Goal: Find specific page/section: Find specific page/section

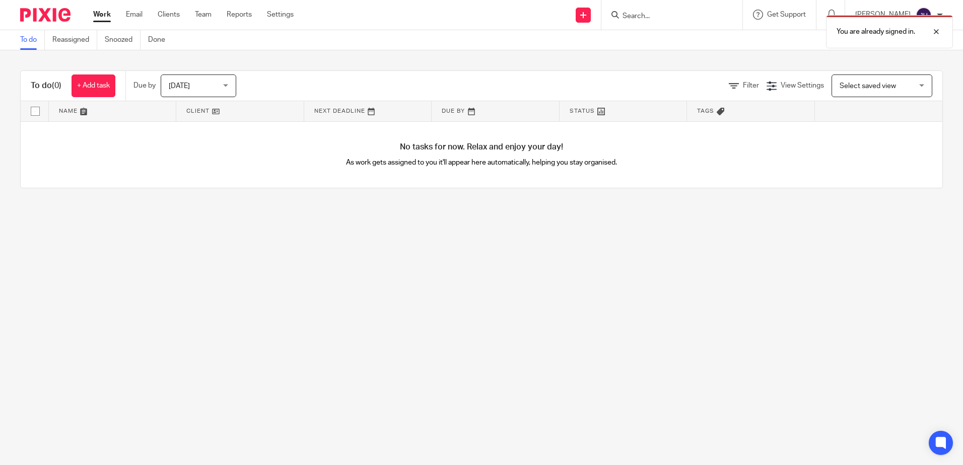
click at [662, 18] on div "You are already signed in." at bounding box center [716, 29] width 471 height 38
click at [661, 14] on div "You are already signed in." at bounding box center [716, 29] width 471 height 38
click at [654, 14] on div "You are already signed in." at bounding box center [716, 29] width 471 height 38
click at [937, 31] on div at bounding box center [928, 32] width 27 height 12
click at [662, 15] on input "Search" at bounding box center [666, 16] width 91 height 9
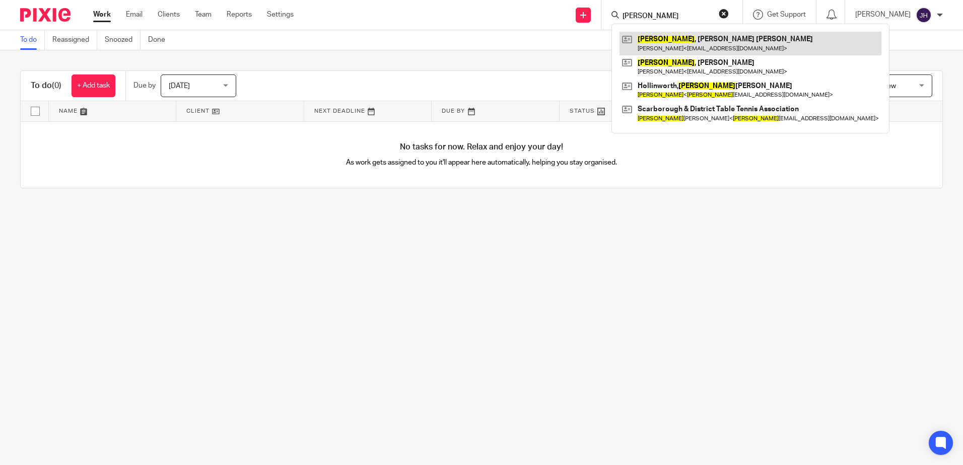
type input "stuart"
click at [674, 45] on link at bounding box center [750, 43] width 262 height 23
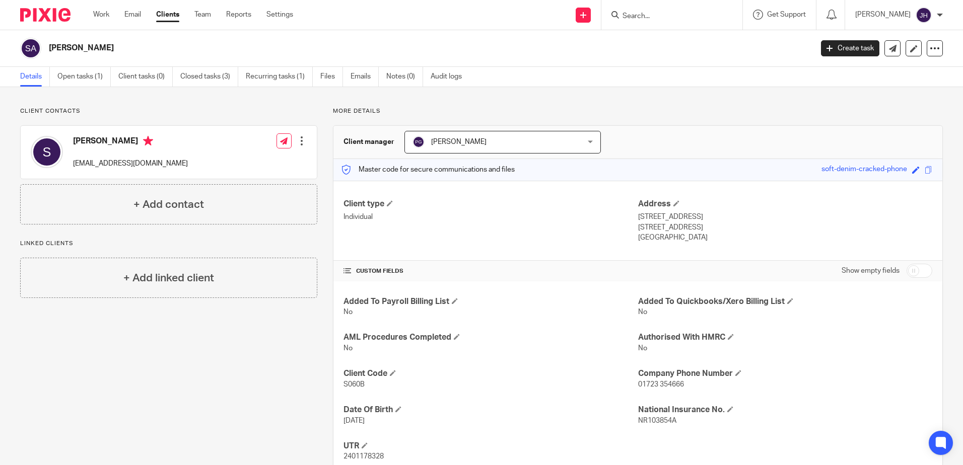
click at [662, 16] on input "Search" at bounding box center [666, 16] width 91 height 9
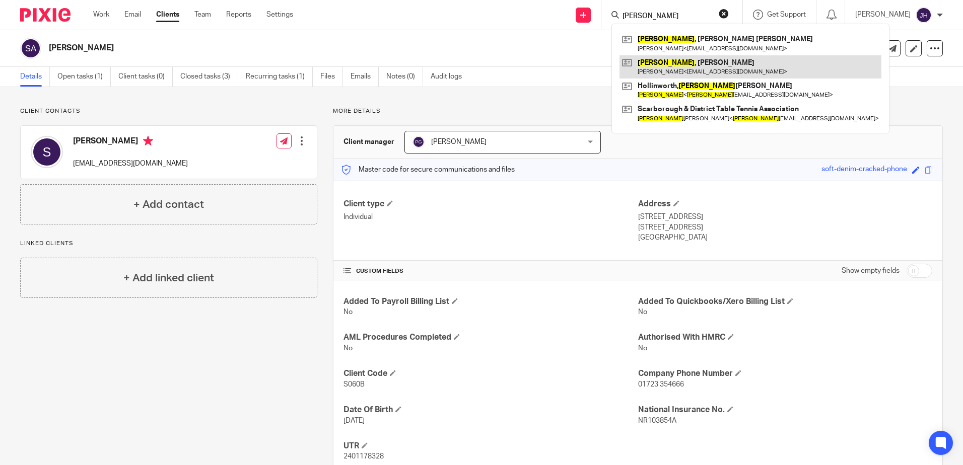
type input "stuart"
click at [707, 63] on link at bounding box center [750, 66] width 262 height 23
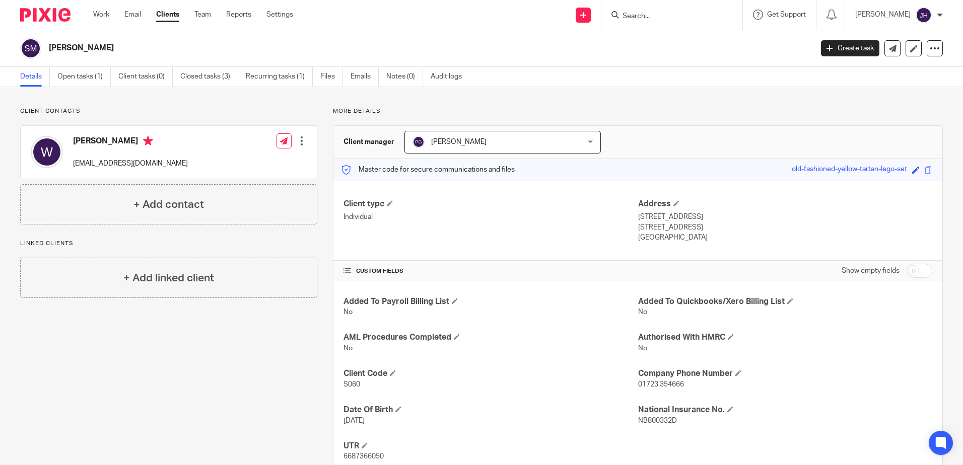
drag, startPoint x: 654, startPoint y: 15, endPoint x: 687, endPoint y: 11, distance: 33.0
click at [675, 14] on input "Search" at bounding box center [666, 16] width 91 height 9
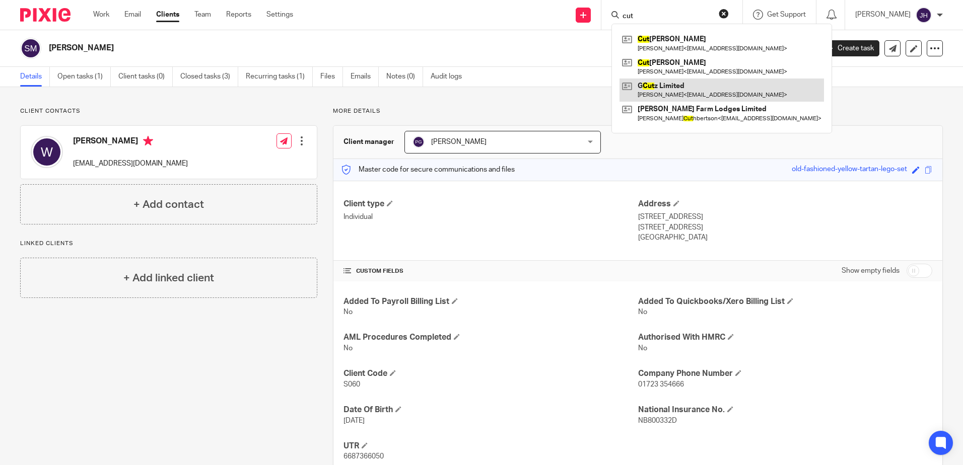
type input "cut"
click at [697, 93] on link at bounding box center [721, 90] width 204 height 23
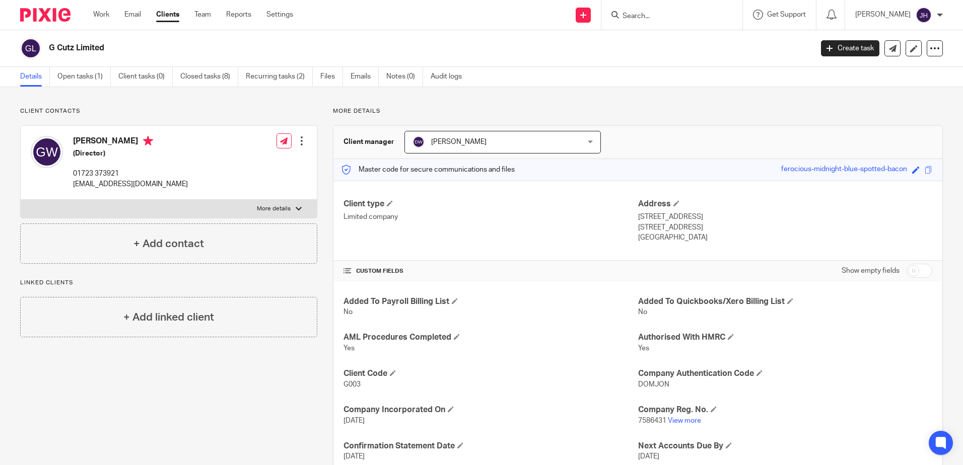
click at [654, 13] on input "Search" at bounding box center [666, 16] width 91 height 9
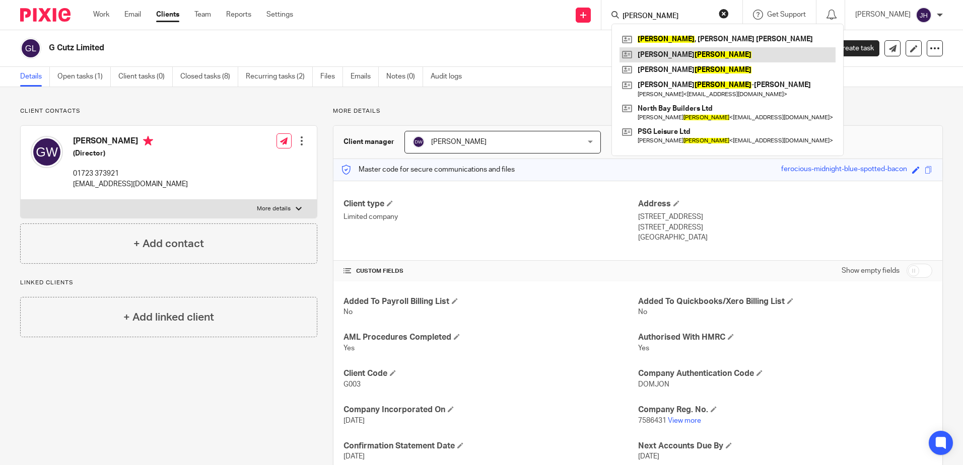
type input "[PERSON_NAME]"
click at [659, 53] on link at bounding box center [727, 54] width 216 height 15
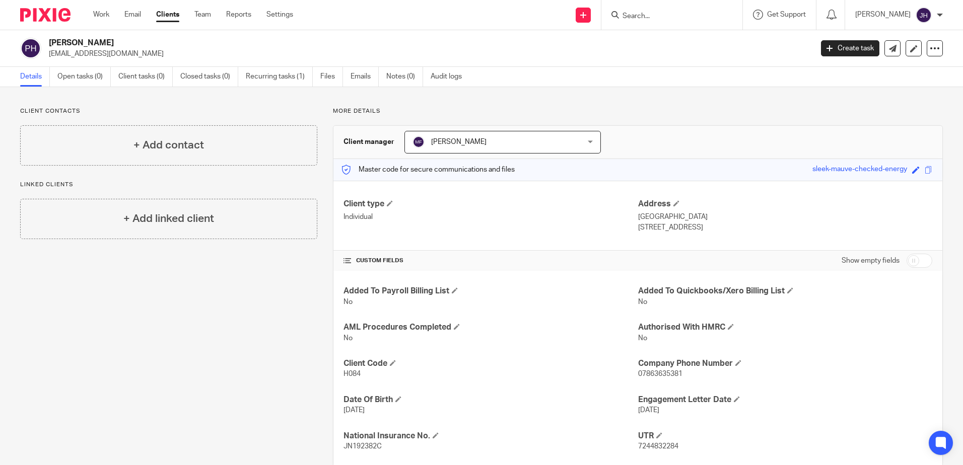
click at [659, 19] on input "Search" at bounding box center [666, 16] width 91 height 9
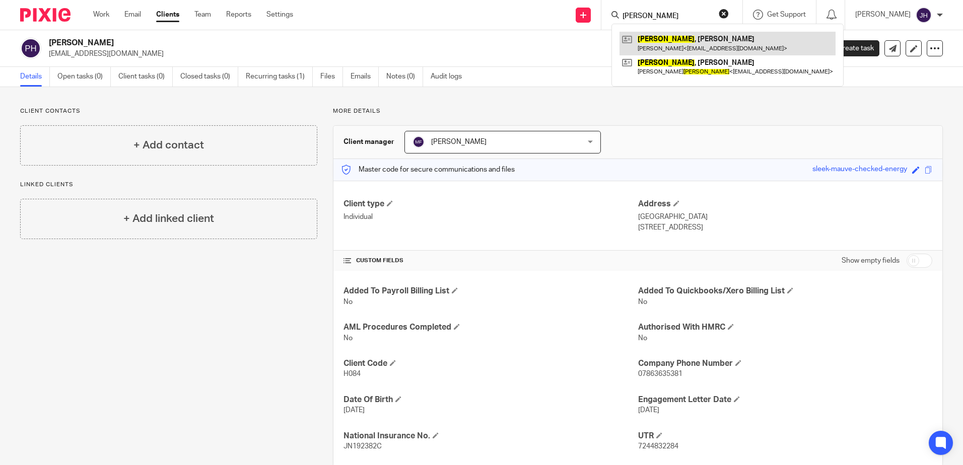
type input "rodgers"
click at [689, 43] on link at bounding box center [727, 43] width 216 height 23
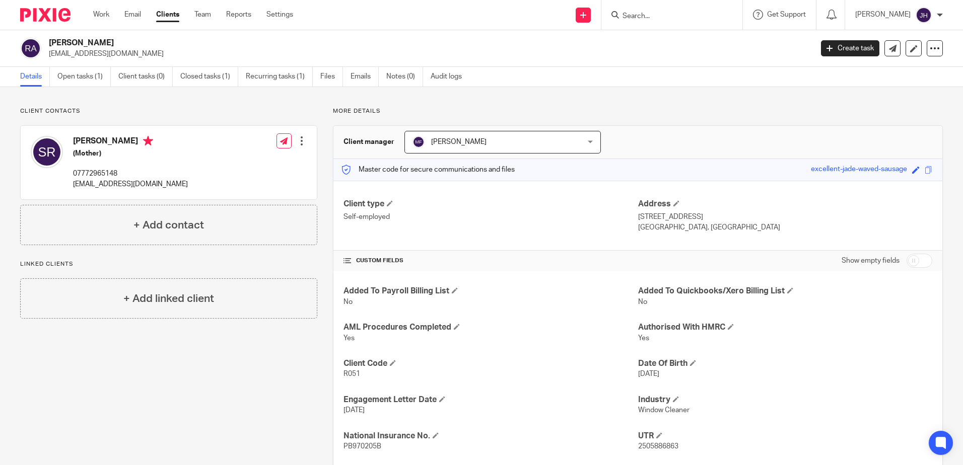
click at [668, 17] on input "Search" at bounding box center [666, 16] width 91 height 9
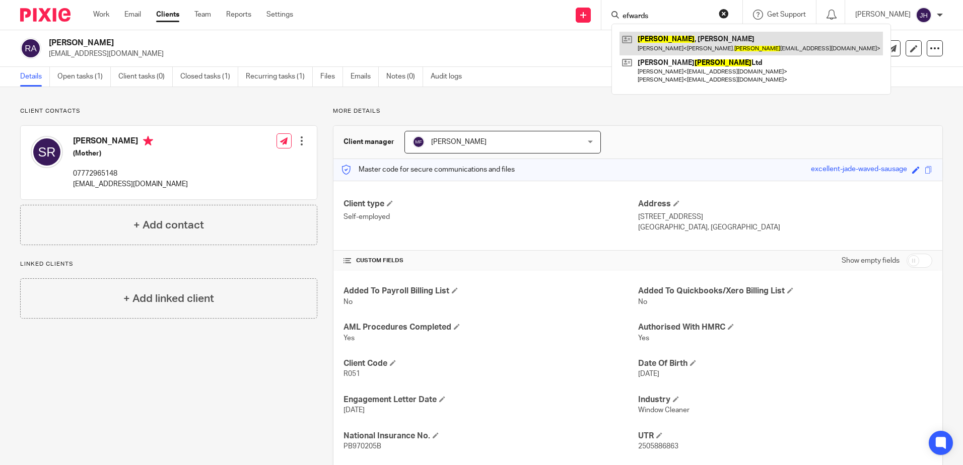
type input "efwards"
click at [672, 42] on link at bounding box center [750, 43] width 263 height 23
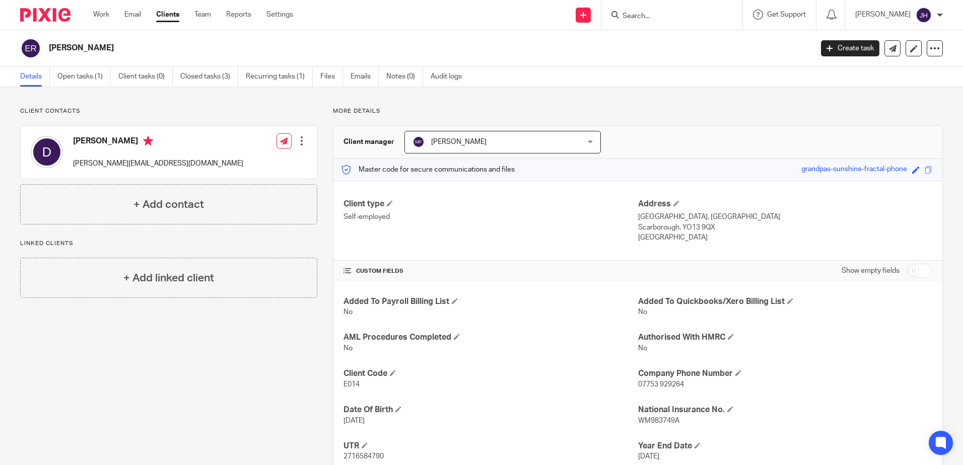
click at [690, 16] on input "Search" at bounding box center [666, 16] width 91 height 9
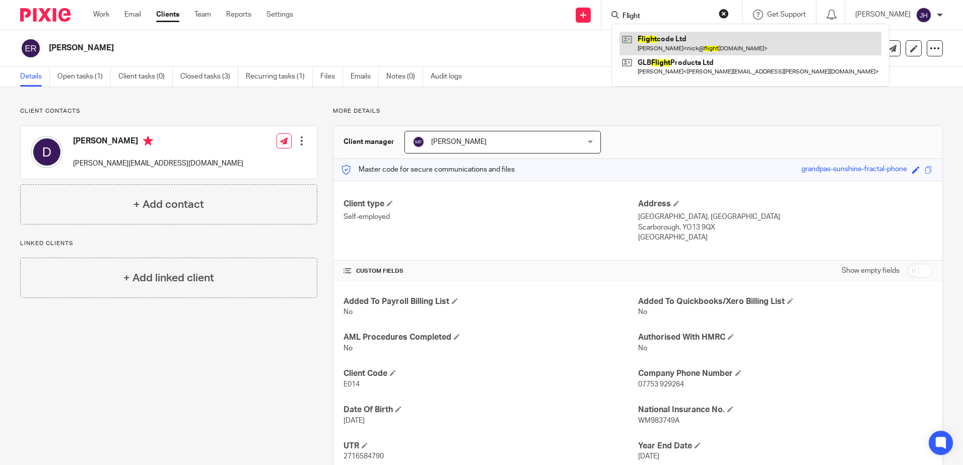
type input "Flight"
click at [698, 36] on link at bounding box center [750, 43] width 262 height 23
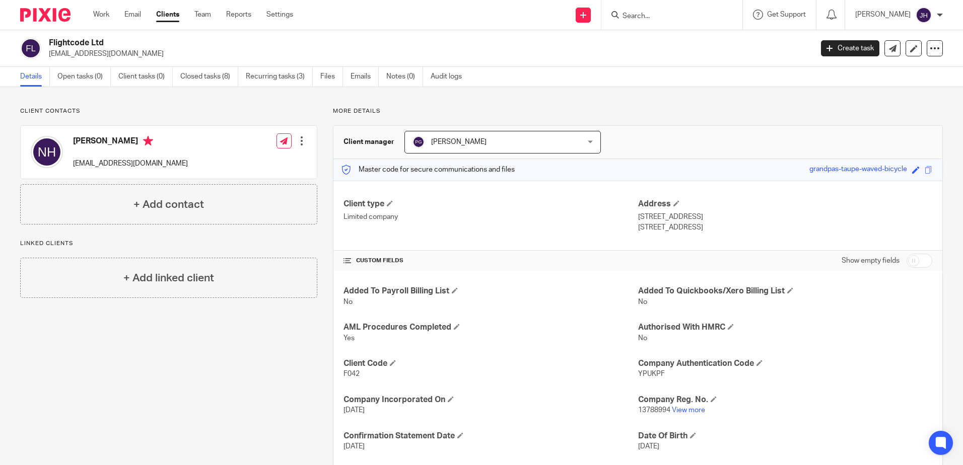
click at [668, 15] on input "Search" at bounding box center [666, 16] width 91 height 9
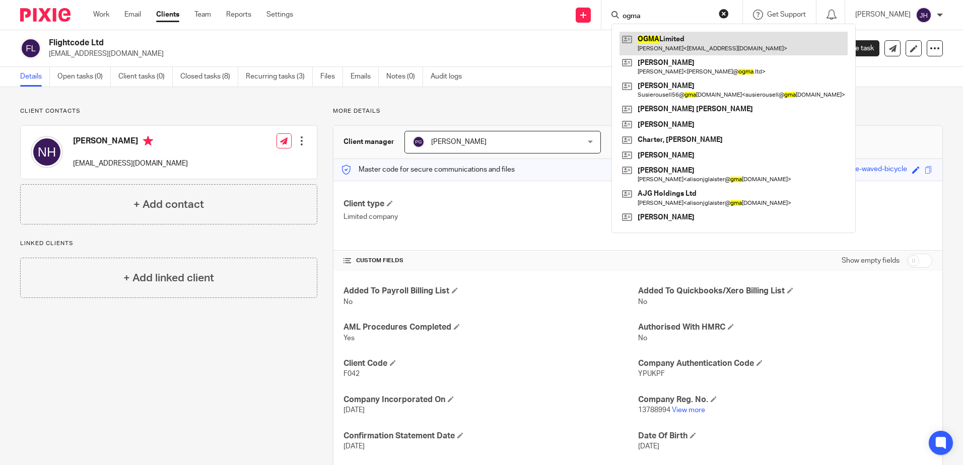
type input "ogma"
click at [682, 39] on link at bounding box center [733, 43] width 228 height 23
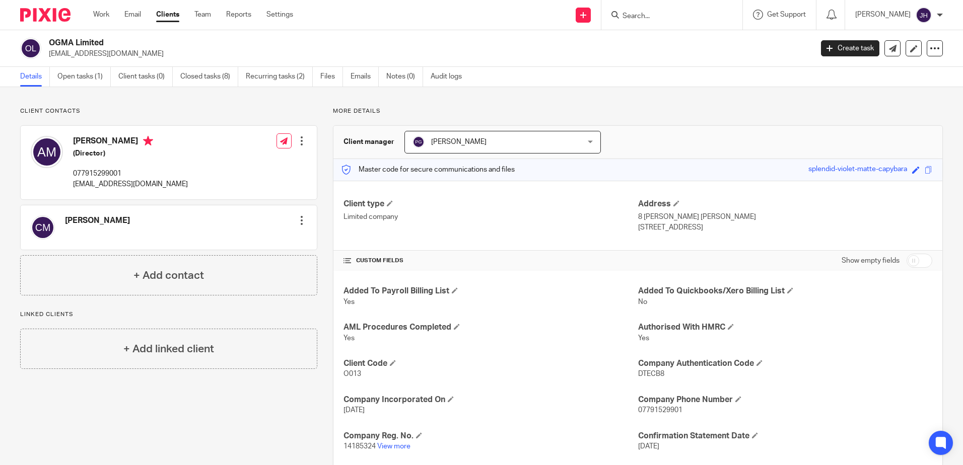
click at [672, 17] on input "Search" at bounding box center [666, 16] width 91 height 9
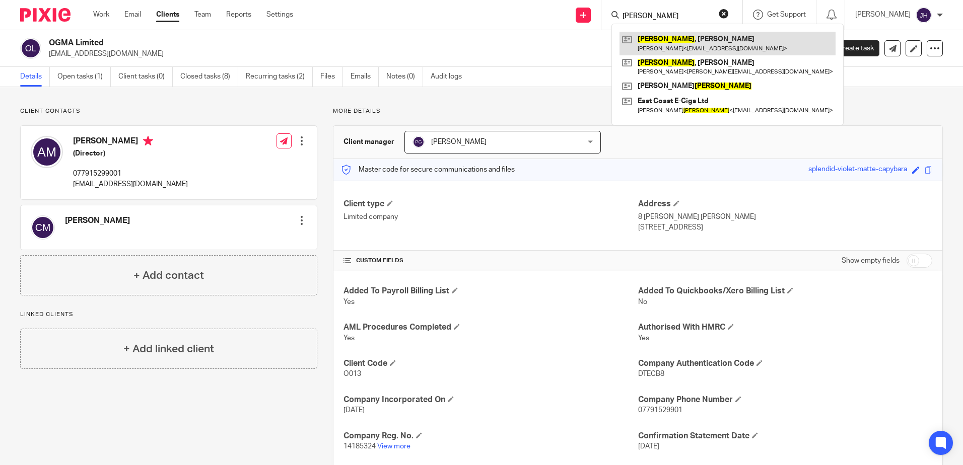
type input "rowlands"
click at [682, 41] on link at bounding box center [727, 43] width 216 height 23
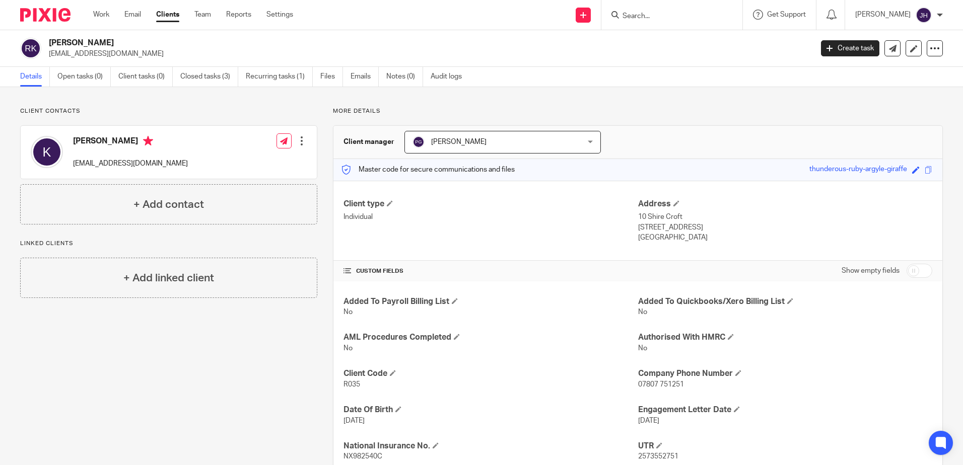
click at [157, 4] on div "Work Email Clients Team Reports Settings Work Email Clients Team Reports Settin…" at bounding box center [195, 15] width 225 height 30
click at [682, 16] on input "Search" at bounding box center [666, 16] width 91 height 9
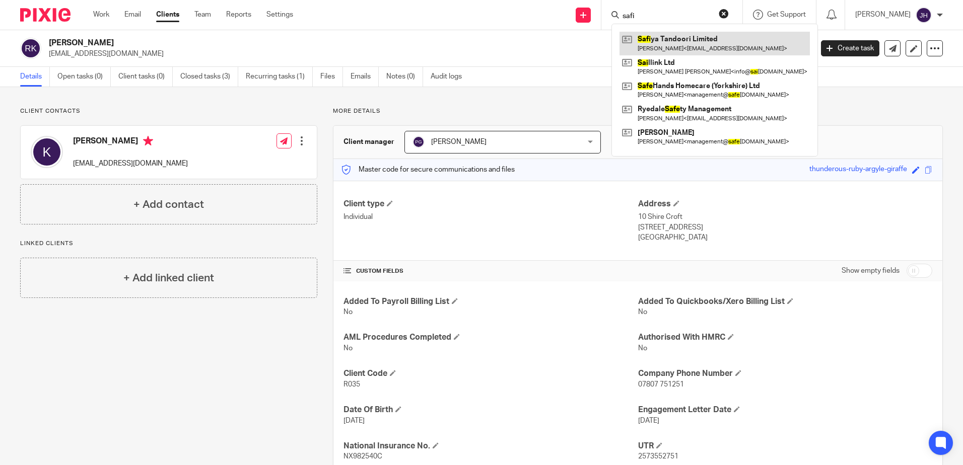
type input "safi"
click at [676, 42] on link at bounding box center [714, 43] width 190 height 23
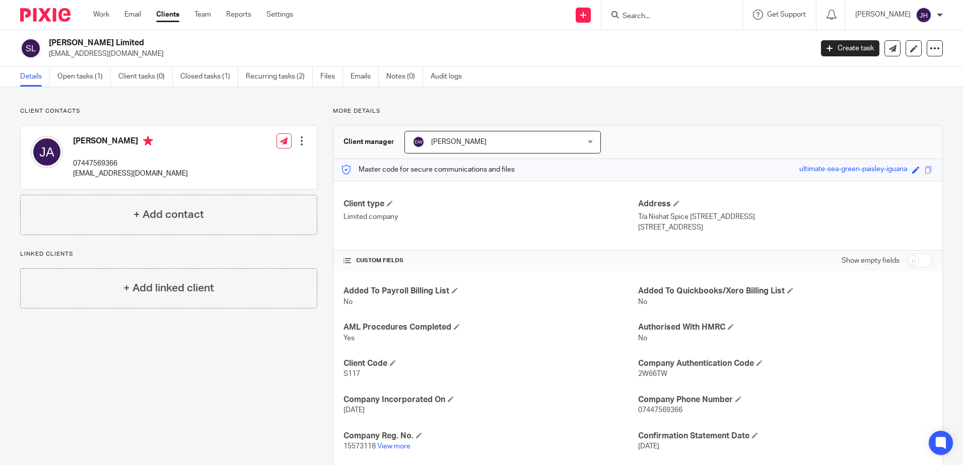
click at [669, 16] on input "Search" at bounding box center [666, 16] width 91 height 9
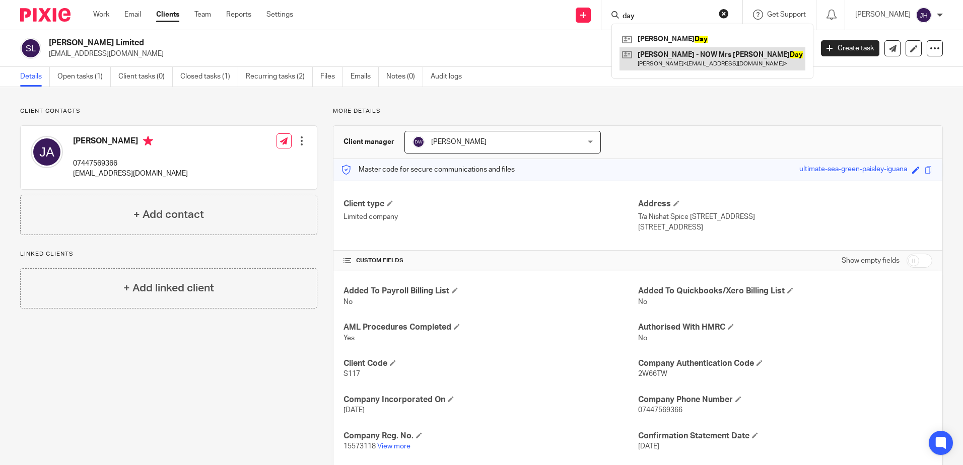
type input "day"
click at [688, 56] on link at bounding box center [712, 58] width 186 height 23
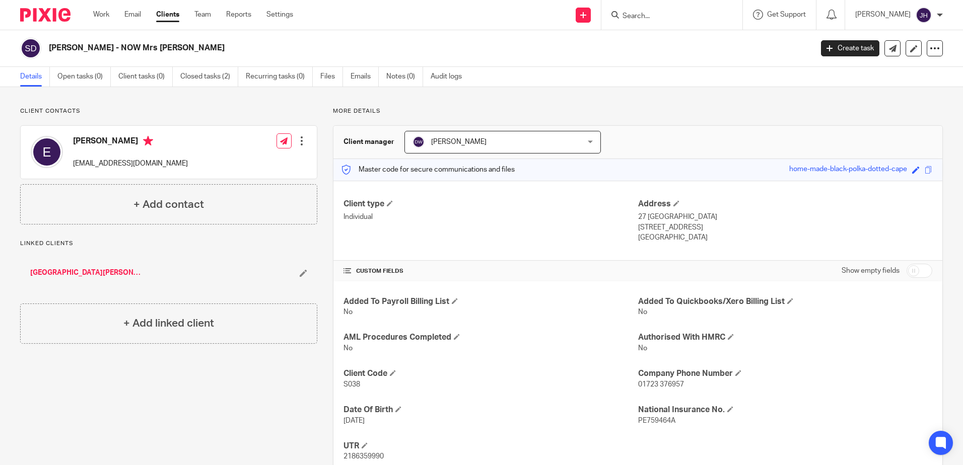
click at [677, 18] on input "Search" at bounding box center [666, 16] width 91 height 9
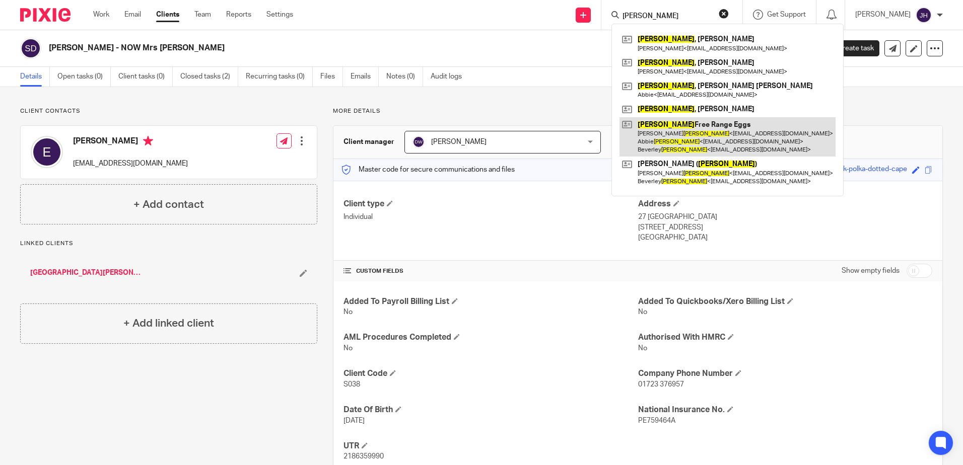
type input "[PERSON_NAME]"
click at [673, 134] on link at bounding box center [727, 137] width 216 height 40
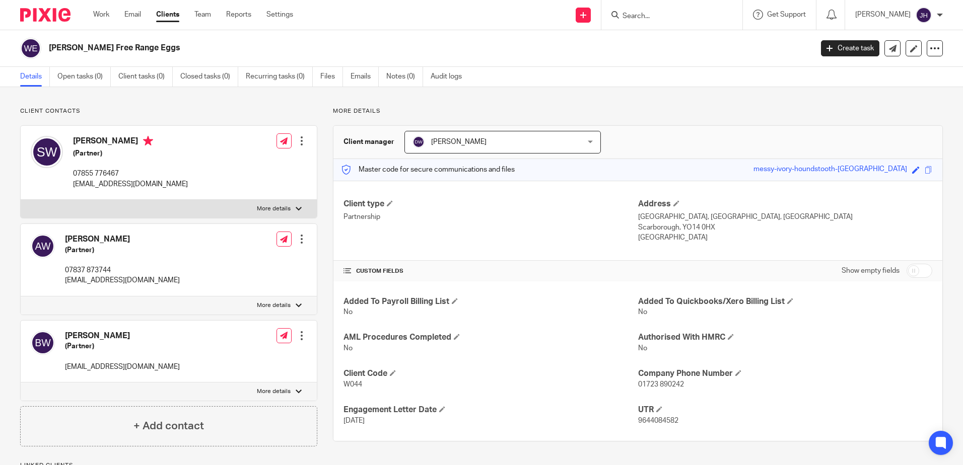
click at [695, 19] on input "Search" at bounding box center [666, 16] width 91 height 9
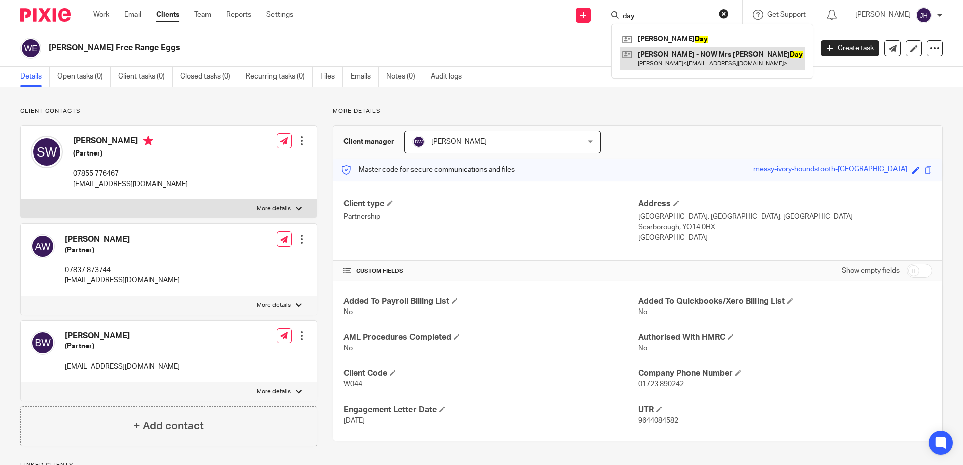
type input "day"
click at [697, 55] on link at bounding box center [712, 58] width 186 height 23
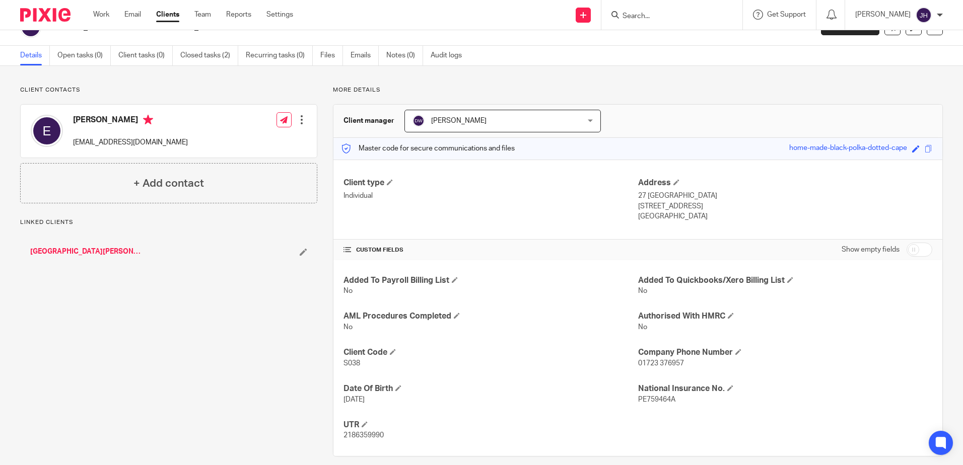
scroll to position [33, 0]
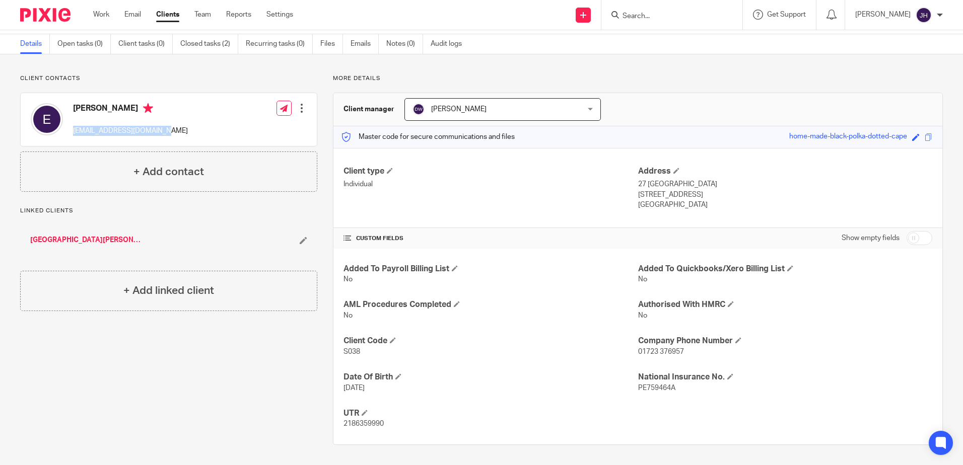
drag, startPoint x: 74, startPoint y: 128, endPoint x: 162, endPoint y: 129, distance: 88.6
click at [162, 129] on div "Ellie elliemayrose11@gmail.com Edit contact Create client from contact Export d…" at bounding box center [169, 119] width 296 height 53
drag, startPoint x: 162, startPoint y: 129, endPoint x: 147, endPoint y: 132, distance: 15.4
copy p "elliemayrose11@gmail.com"
click at [660, 14] on input "Search" at bounding box center [666, 16] width 91 height 9
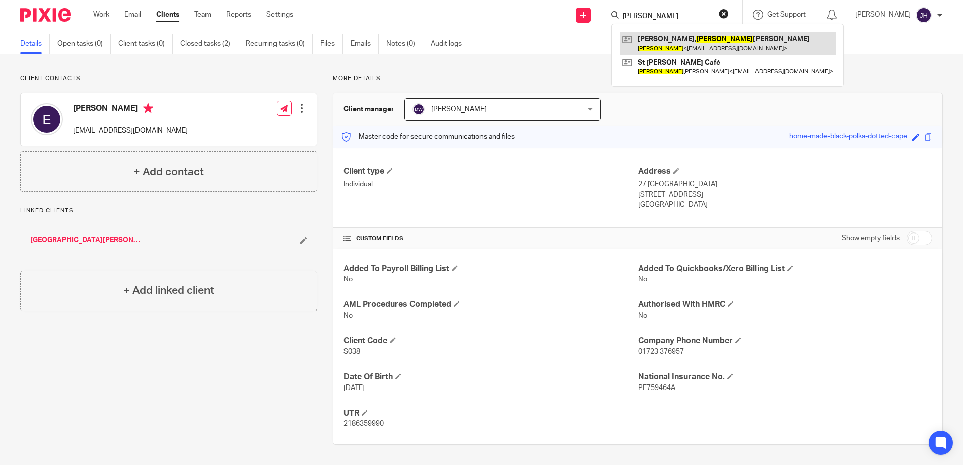
type input "albert"
click at [687, 37] on link at bounding box center [727, 43] width 216 height 23
